Goal: Browse casually

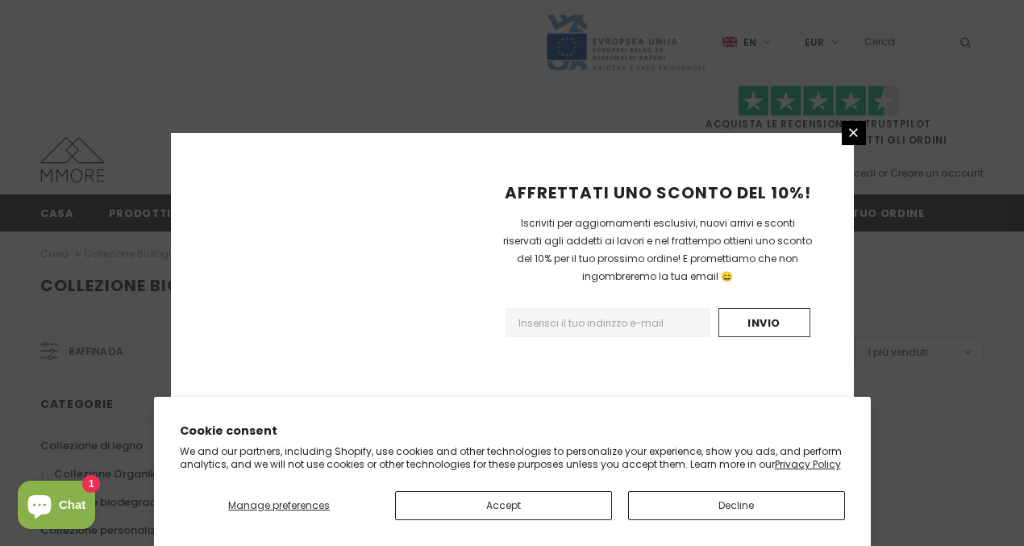
scroll to position [1140, 0]
